Goal: Information Seeking & Learning: Check status

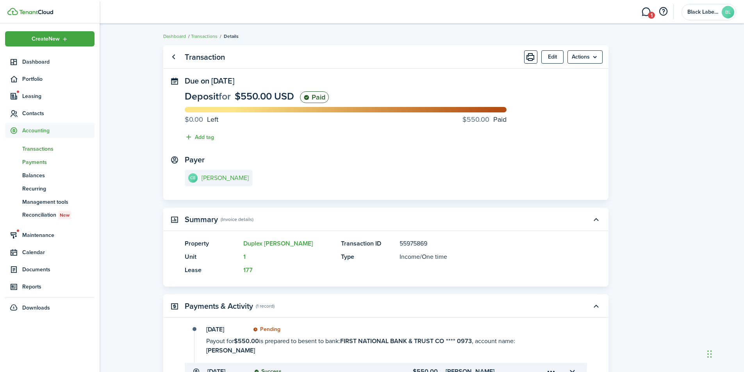
click at [37, 164] on span "Payments" at bounding box center [58, 162] width 72 height 8
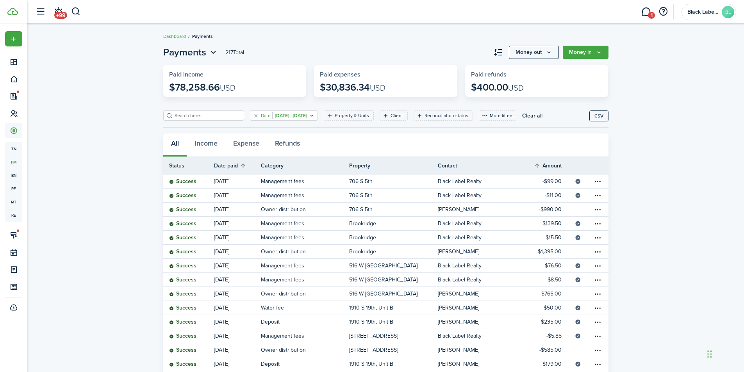
click at [315, 115] on icon "Open filter" at bounding box center [312, 116] width 7 height 6
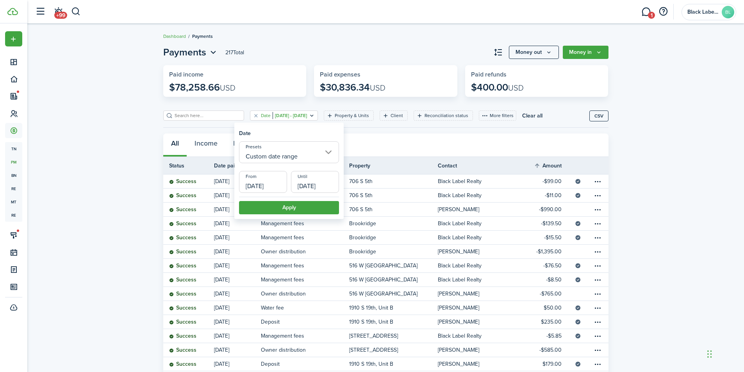
click at [329, 152] on input "Custom date range" at bounding box center [289, 152] width 100 height 22
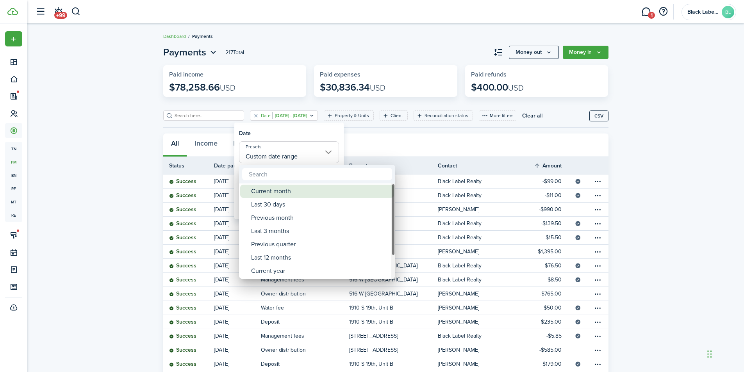
click at [283, 189] on div "Current month" at bounding box center [320, 191] width 138 height 13
type input "Current month"
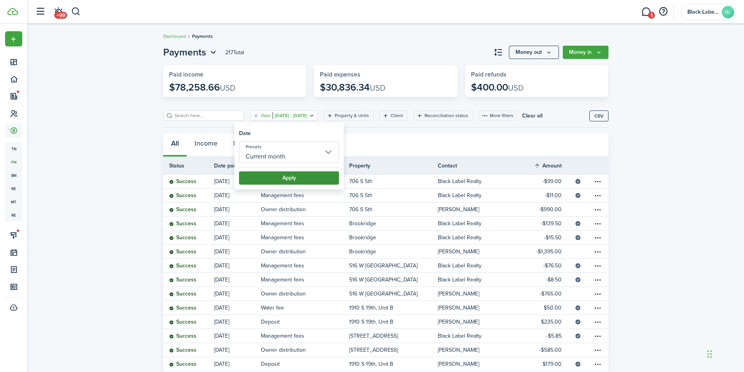
click at [296, 180] on button "Apply" at bounding box center [289, 178] width 100 height 13
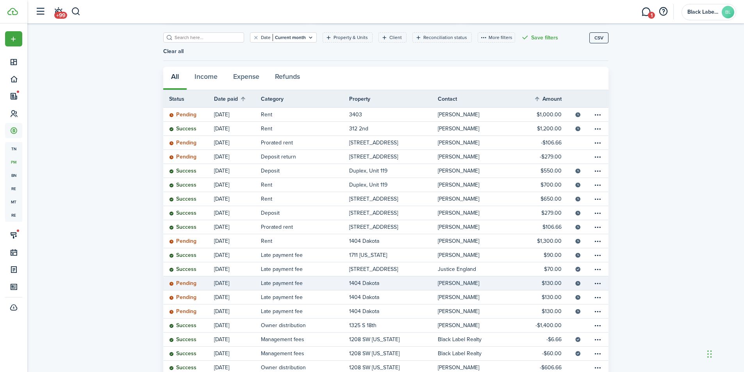
scroll to position [117, 0]
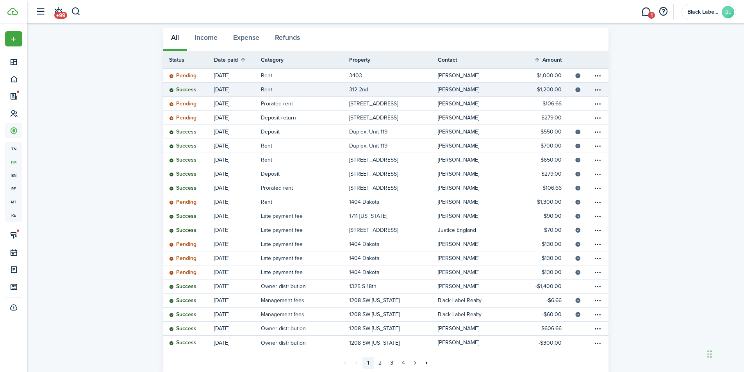
click at [409, 83] on link "312 2nd" at bounding box center [393, 90] width 89 height 14
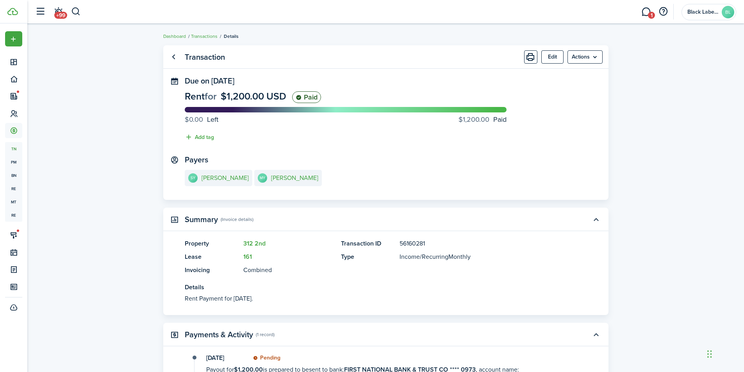
scroll to position [108, 0]
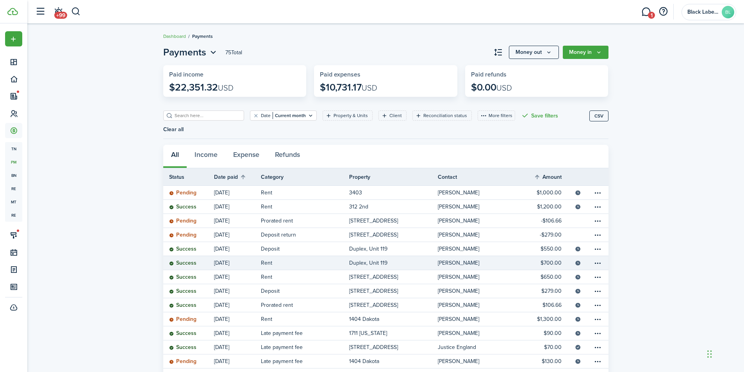
click at [425, 256] on link "Duplex, Unit 119" at bounding box center [393, 263] width 89 height 14
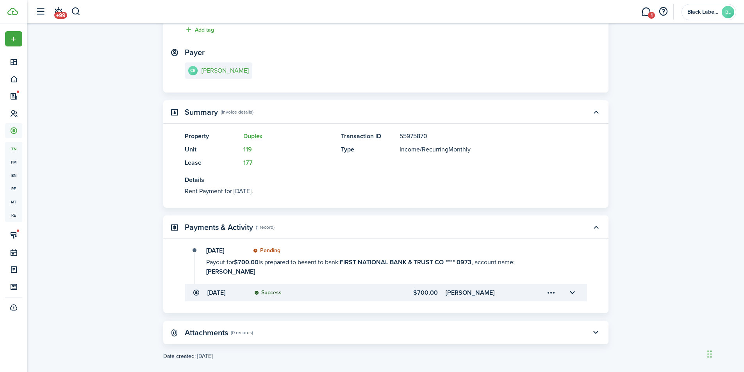
scroll to position [108, 0]
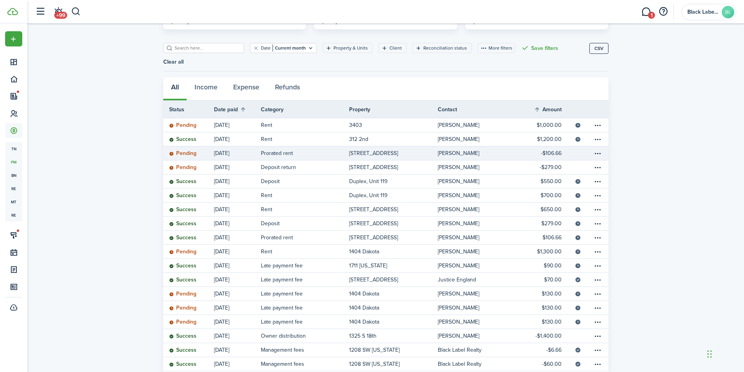
scroll to position [78, 0]
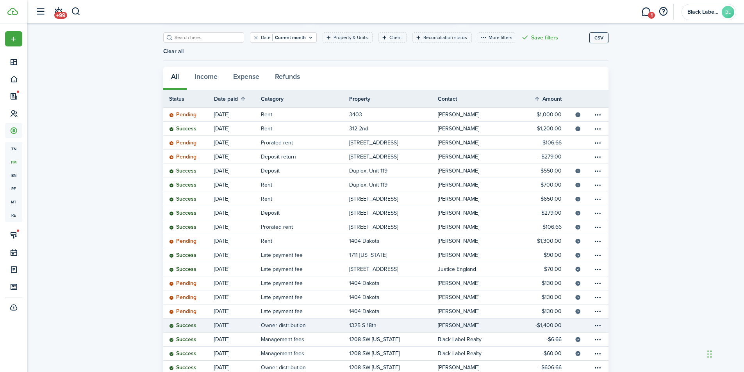
click at [403, 319] on link "1325 S 18th" at bounding box center [393, 326] width 89 height 14
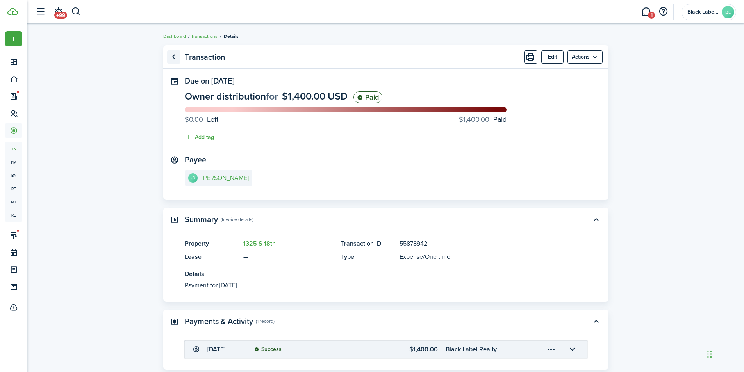
click at [173, 58] on link "Go back" at bounding box center [173, 56] width 13 height 13
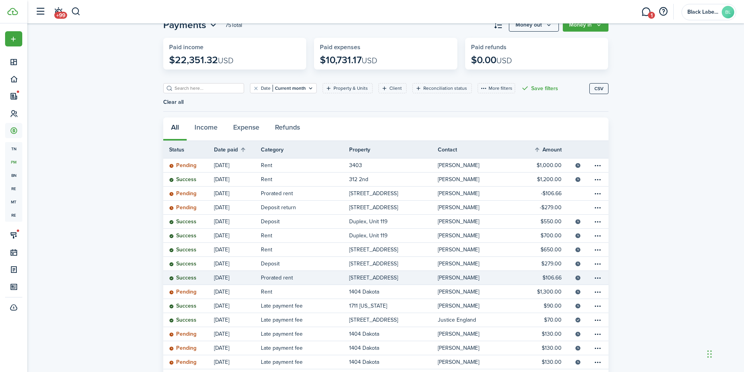
scroll to position [117, 0]
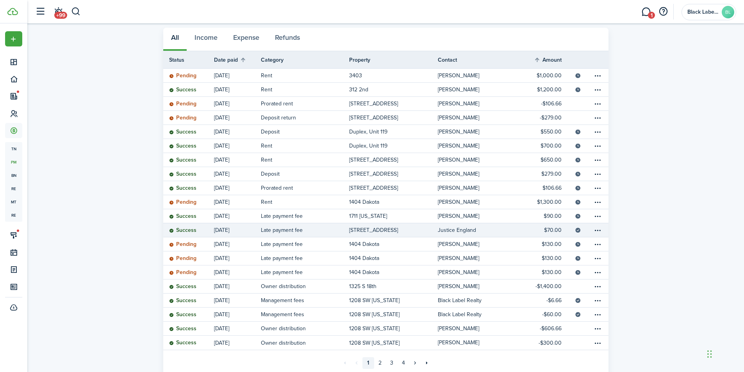
click at [398, 226] on table-info-title "[STREET_ADDRESS]" at bounding box center [373, 230] width 49 height 8
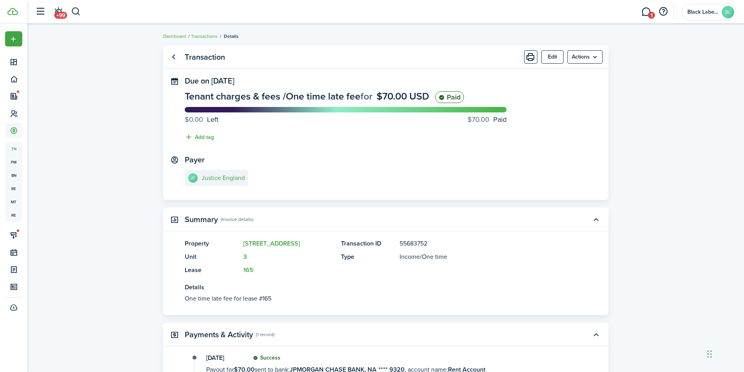
scroll to position [139, 0]
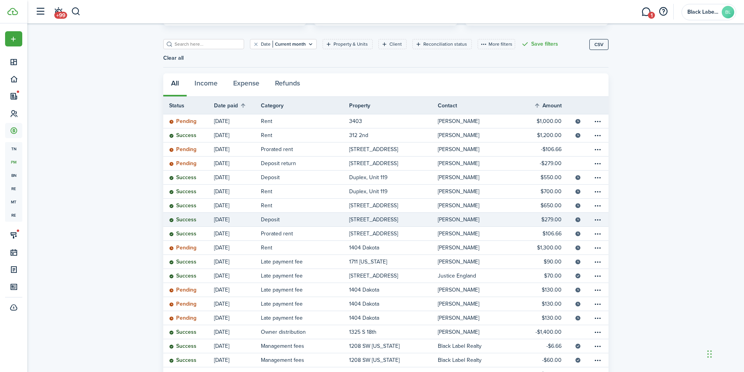
scroll to position [78, 0]
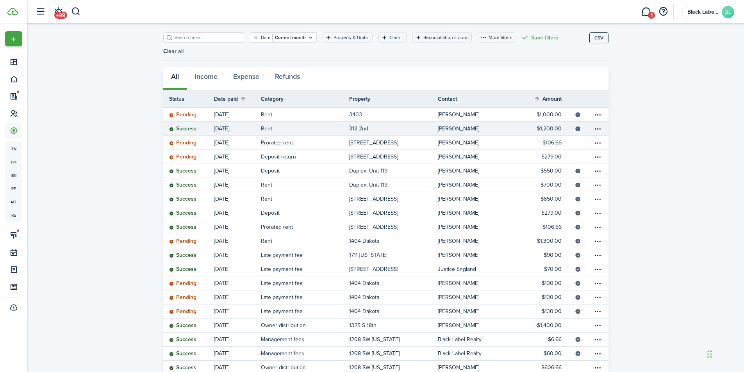
click at [347, 122] on link "Rent" at bounding box center [305, 129] width 89 height 14
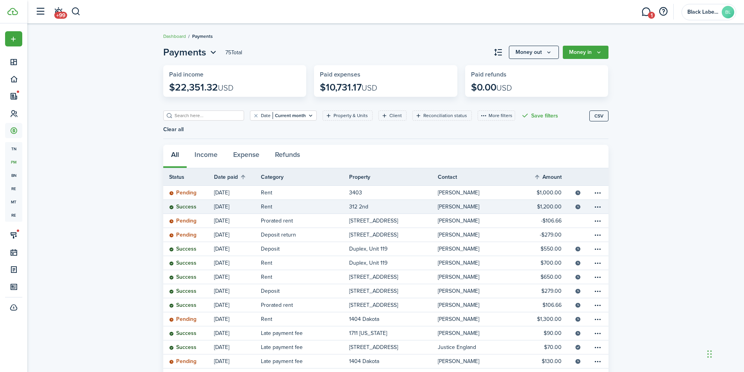
click at [390, 200] on link "312 2nd" at bounding box center [393, 207] width 89 height 14
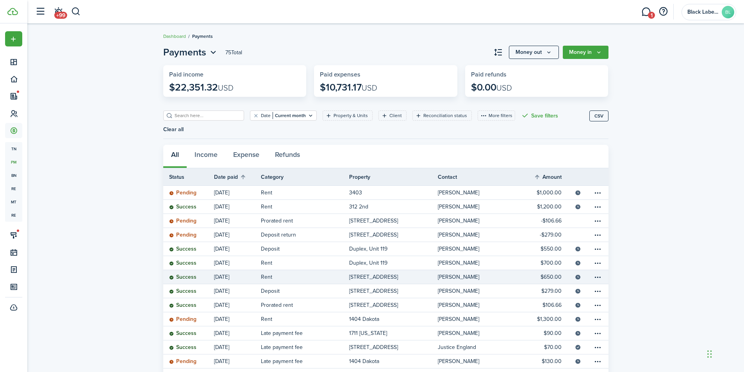
click at [390, 273] on table-info-title "[STREET_ADDRESS]" at bounding box center [373, 277] width 49 height 8
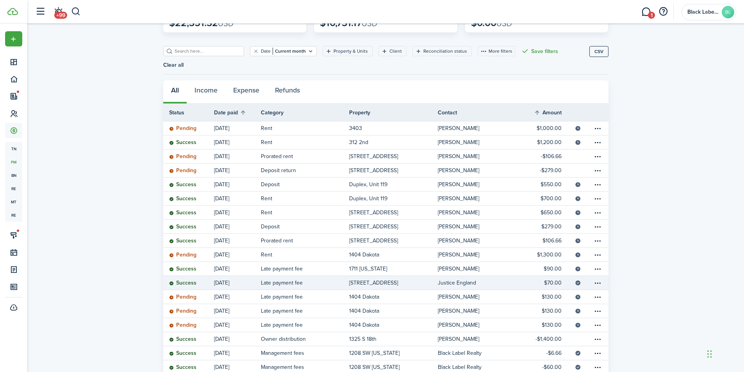
scroll to position [78, 0]
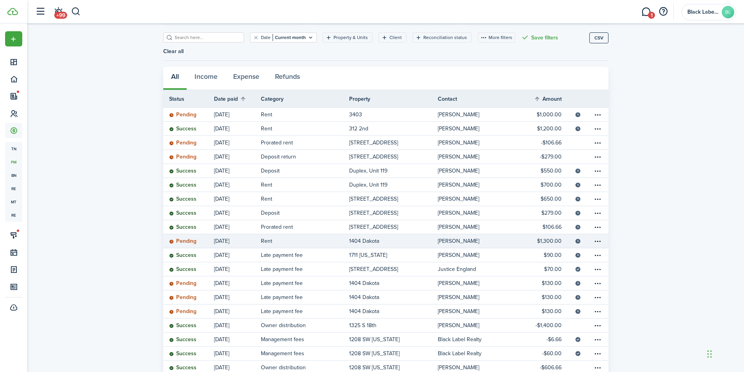
click at [416, 234] on link "1404 Dakota" at bounding box center [393, 241] width 89 height 14
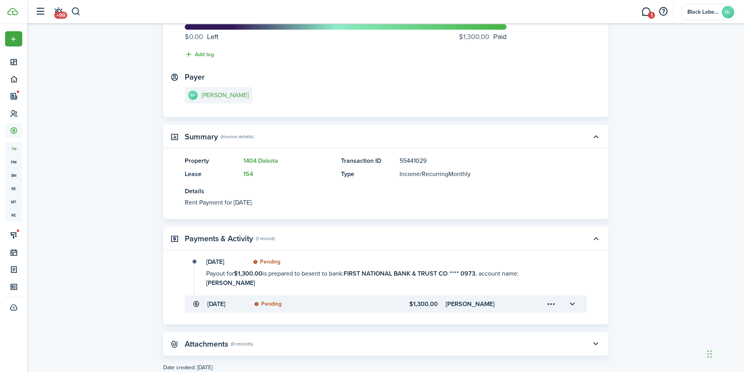
scroll to position [95, 0]
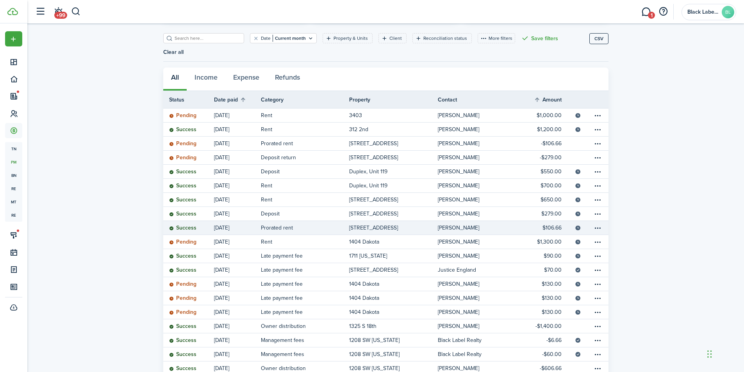
scroll to position [78, 0]
